Goal: Check status: Check status

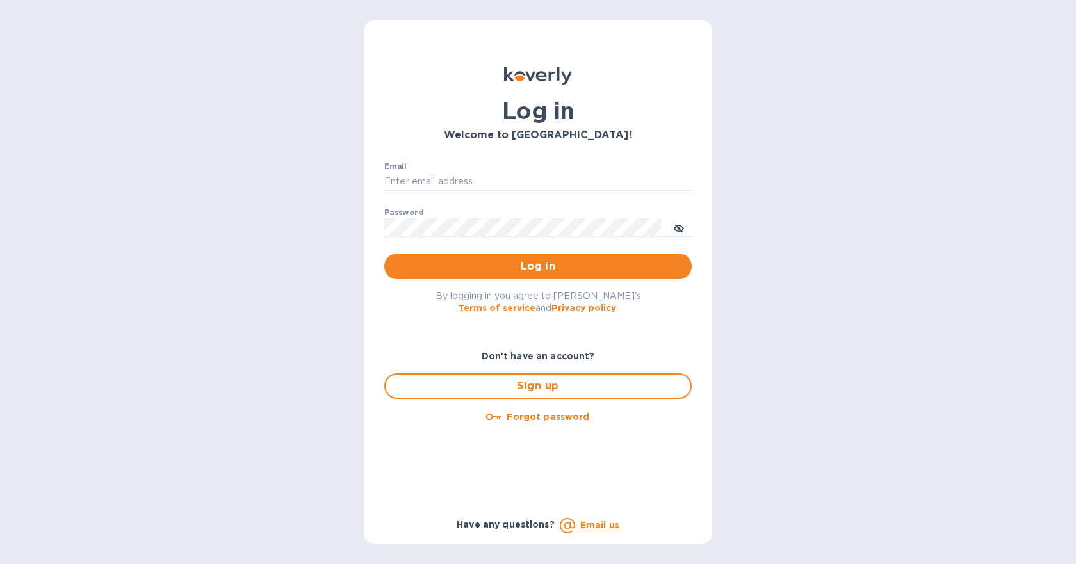
type input "[EMAIL_ADDRESS][DOMAIN_NAME]"
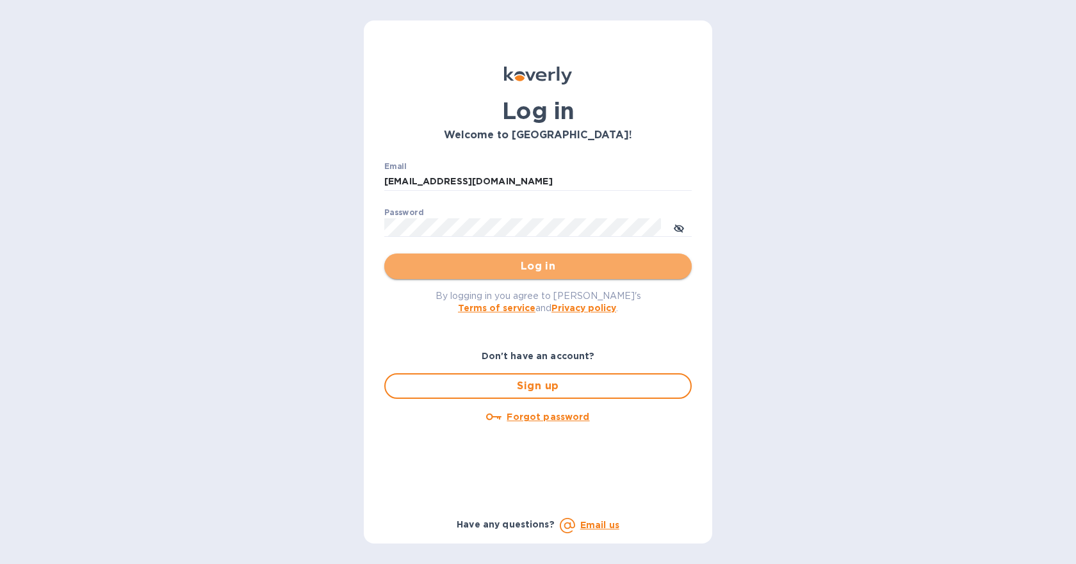
click at [526, 272] on span "Log in" at bounding box center [538, 266] width 287 height 15
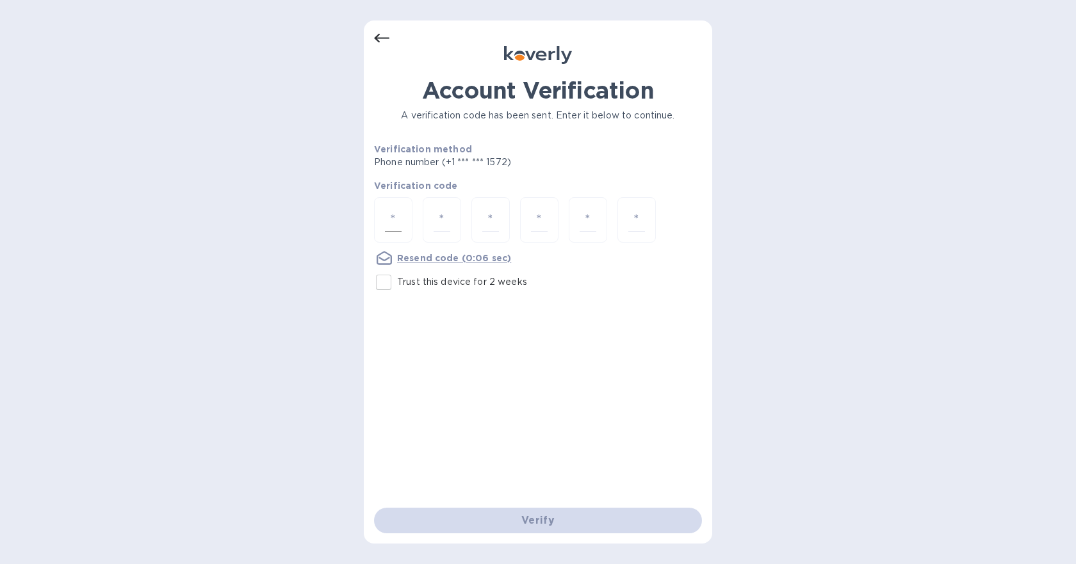
click at [389, 224] on input "number" at bounding box center [393, 220] width 17 height 24
type input "2"
type input "7"
type input "5"
type input "1"
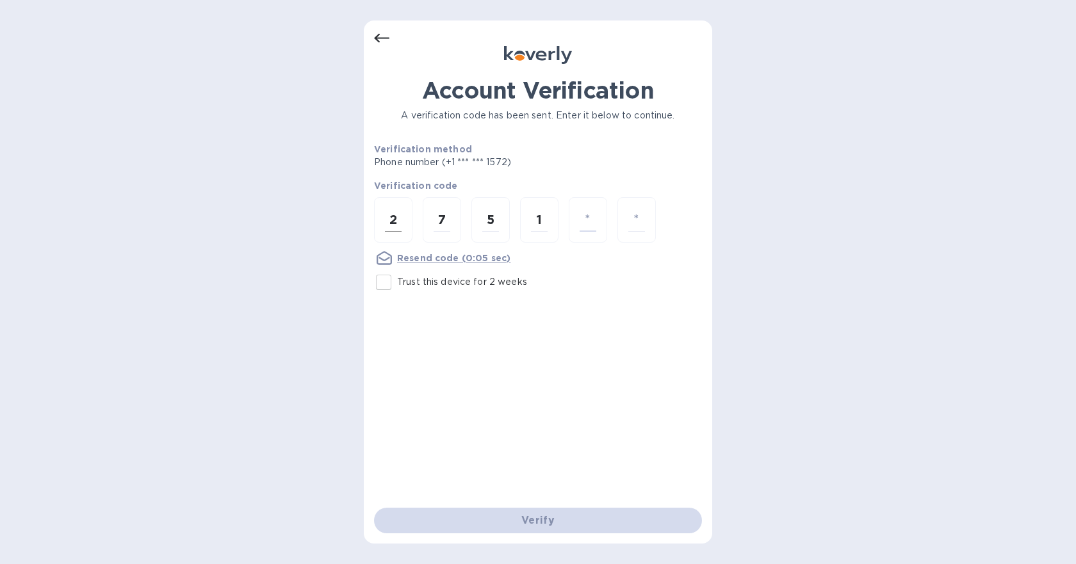
type input "8"
type input "3"
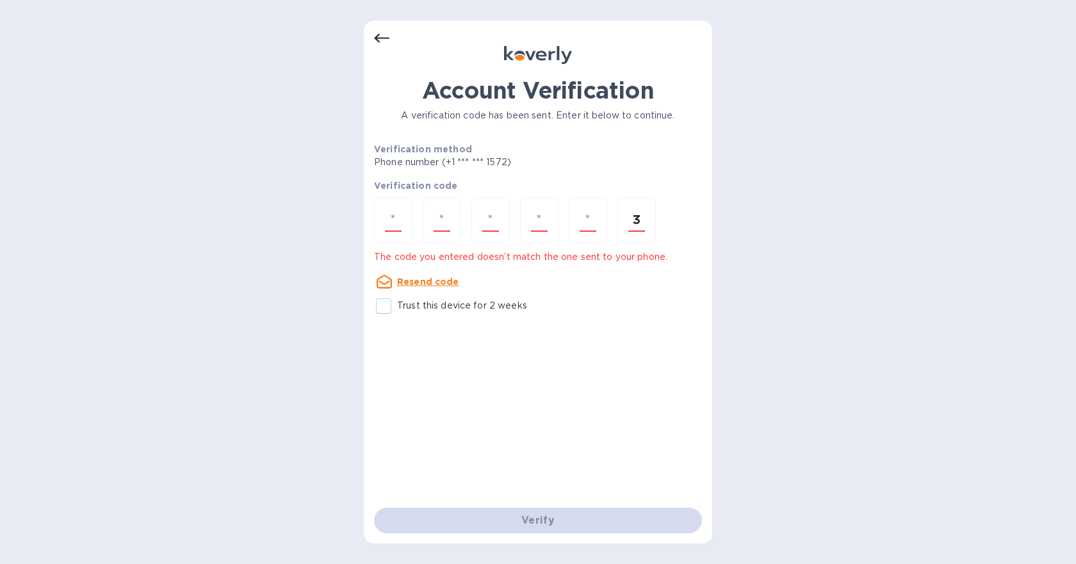
type input "3"
click at [383, 307] on input "Trust this device for 2 weeks" at bounding box center [383, 306] width 27 height 27
checkbox input "true"
click at [398, 219] on input "number" at bounding box center [393, 220] width 17 height 24
type input "2"
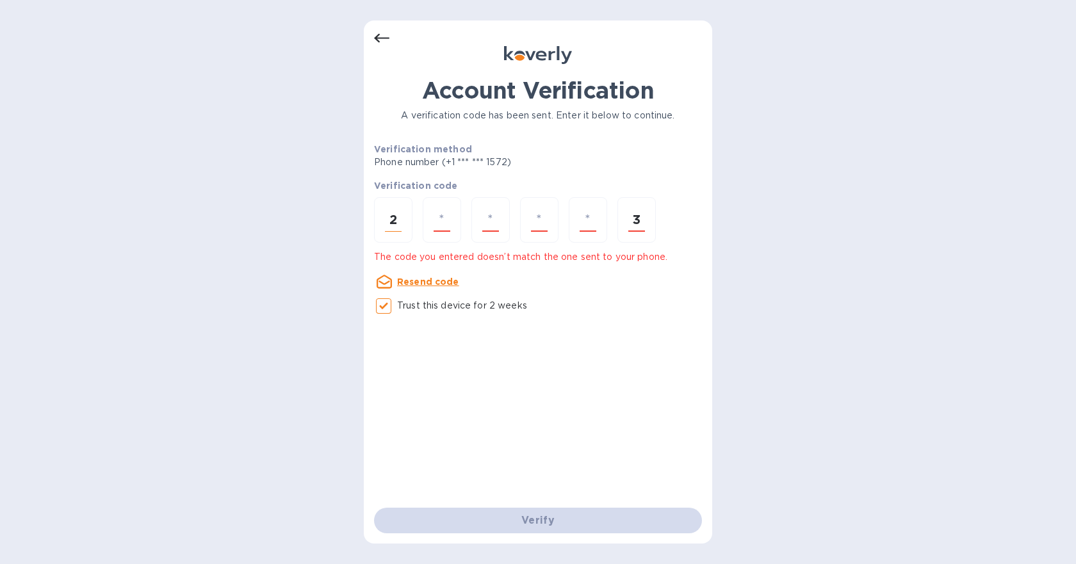
type input "7"
type input "5"
type input "2"
type input "8"
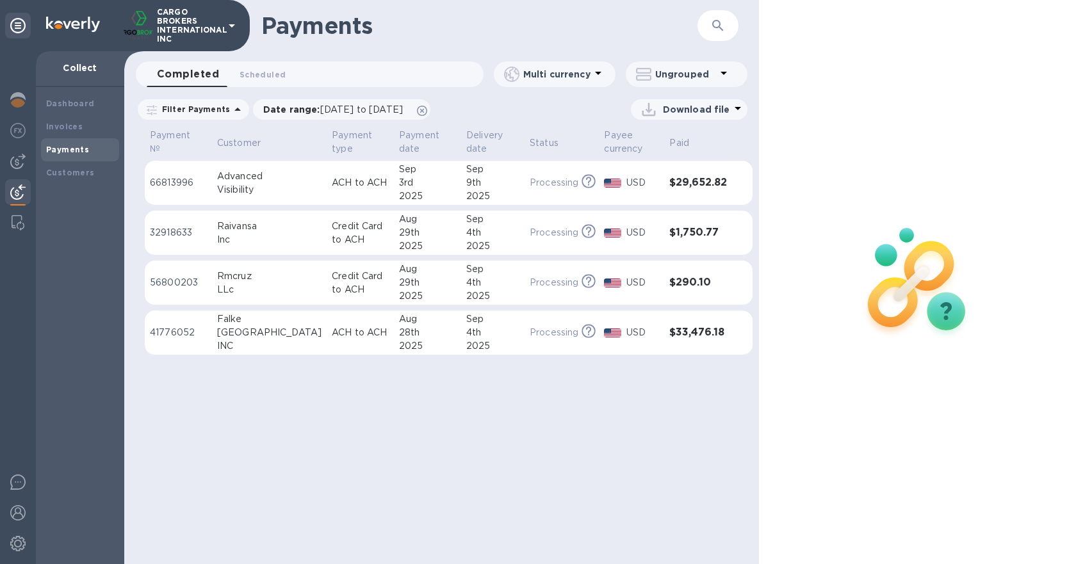
click at [530, 329] on p "Processing" at bounding box center [554, 332] width 49 height 13
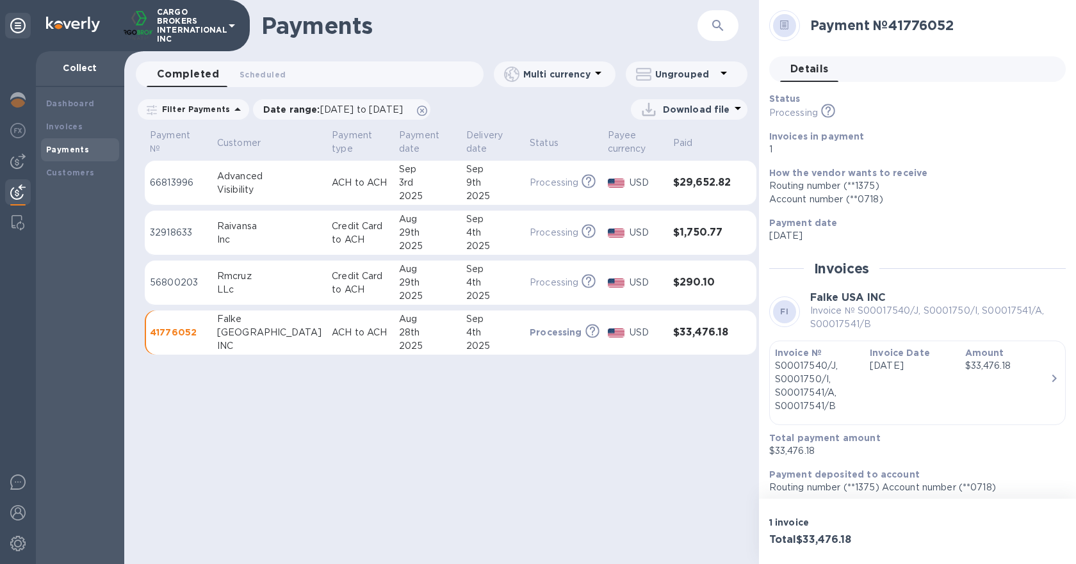
click at [831, 111] on icon "This payment is under compliance review, which may take up to 3 business days." at bounding box center [828, 111] width 14 height 14
click at [541, 469] on div "Payments ​ Completed 0 Scheduled 0 Multi currency Ungrouped Filter Payments Dat…" at bounding box center [441, 282] width 635 height 564
click at [466, 181] on div "9th" at bounding box center [492, 182] width 53 height 13
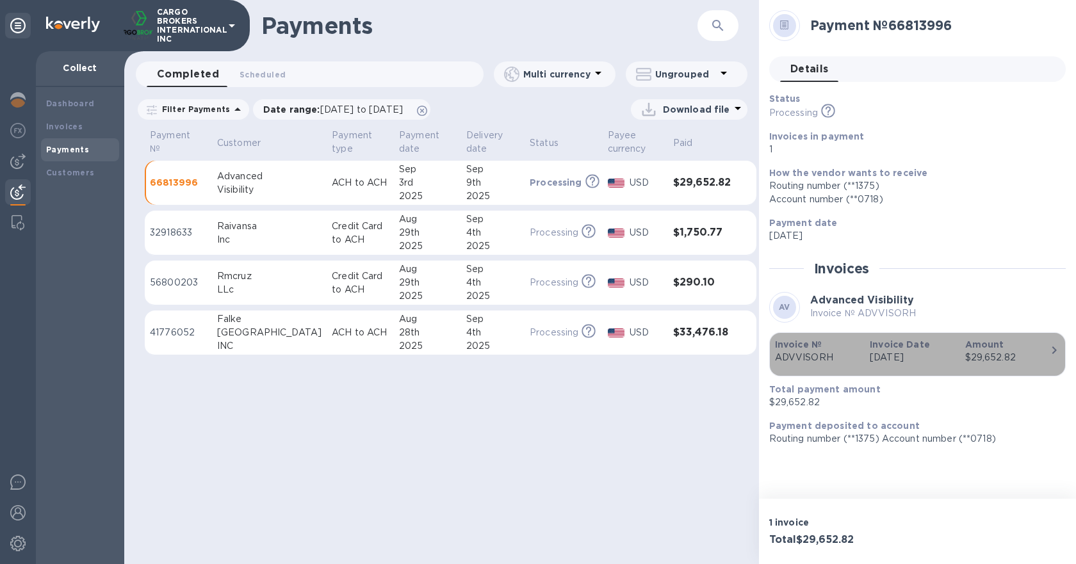
click at [1025, 362] on div "$29,652.82" at bounding box center [1007, 357] width 85 height 13
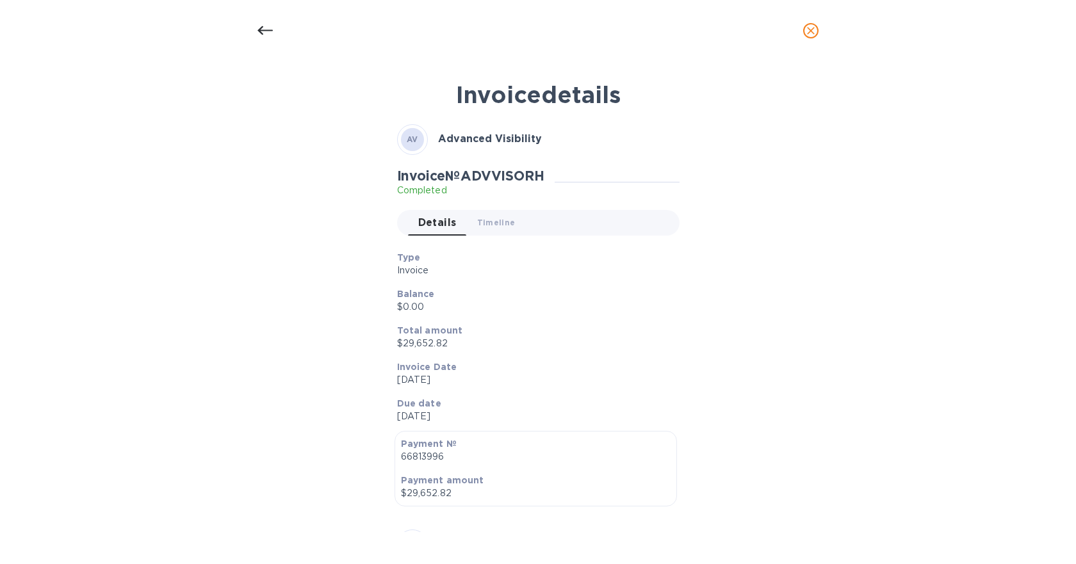
click at [272, 24] on icon at bounding box center [264, 30] width 15 height 15
